Goal: Find contact information: Find contact information

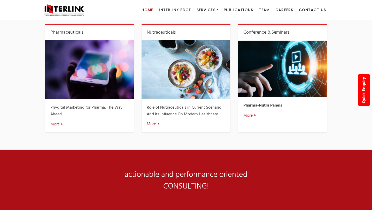
scroll to position [721, 0]
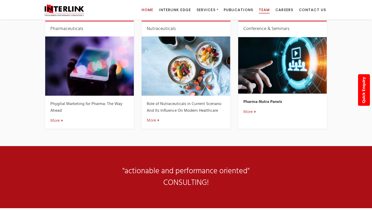
click at [262, 11] on span "Team" at bounding box center [264, 9] width 11 height 5
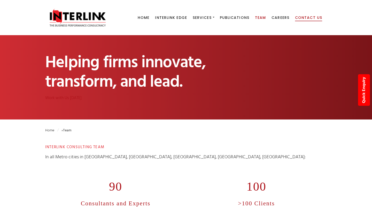
click at [307, 18] on span "Contact Us" at bounding box center [308, 17] width 27 height 5
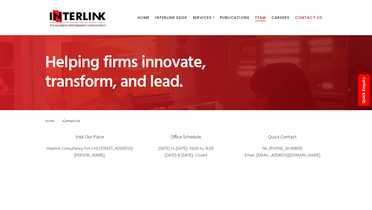
click at [263, 18] on span "Team" at bounding box center [260, 17] width 11 height 5
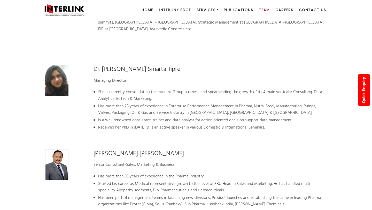
scroll to position [369, 0]
